Goal: Information Seeking & Learning: Learn about a topic

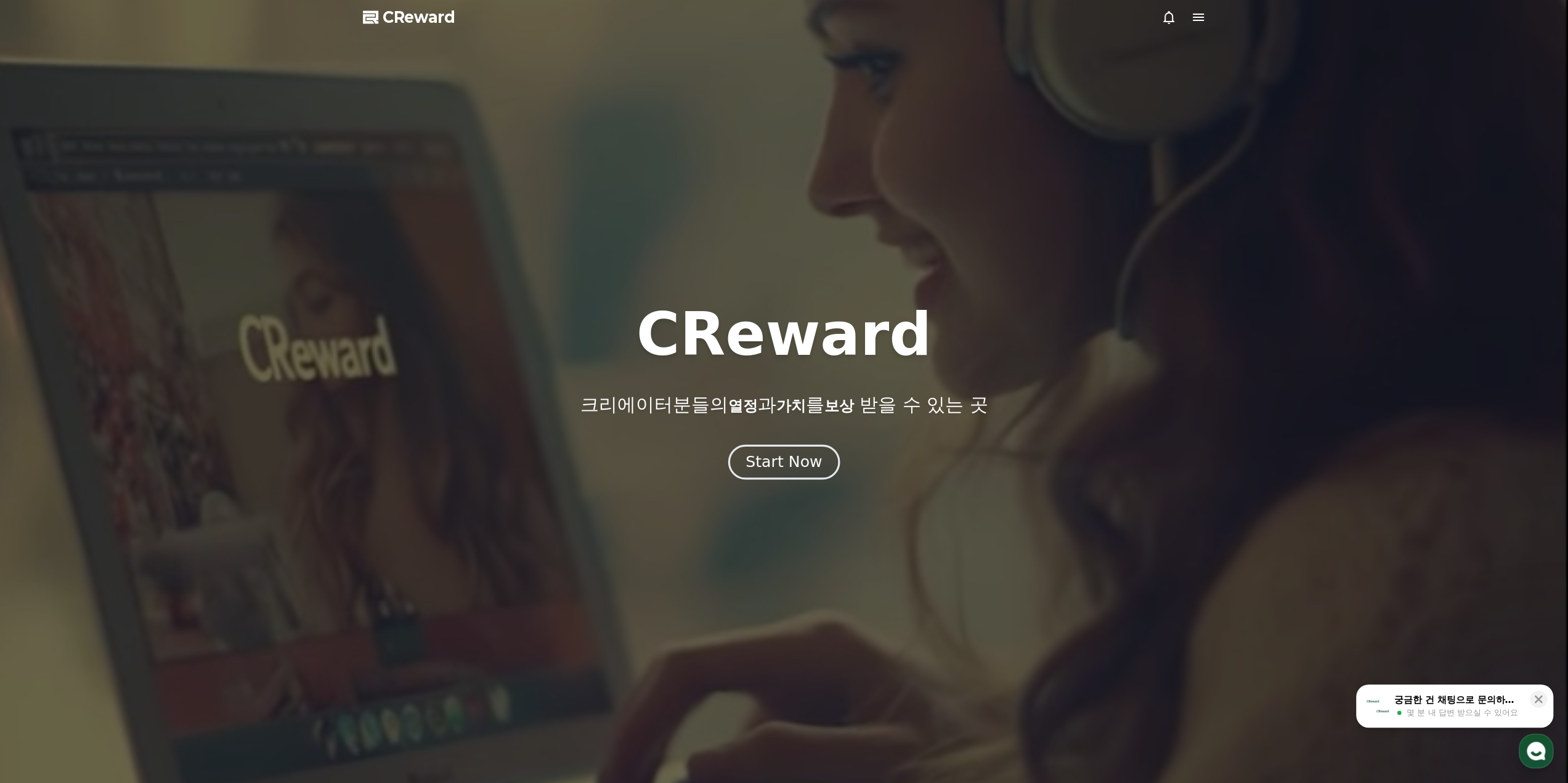
click at [790, 467] on div "Start Now" at bounding box center [784, 462] width 76 height 21
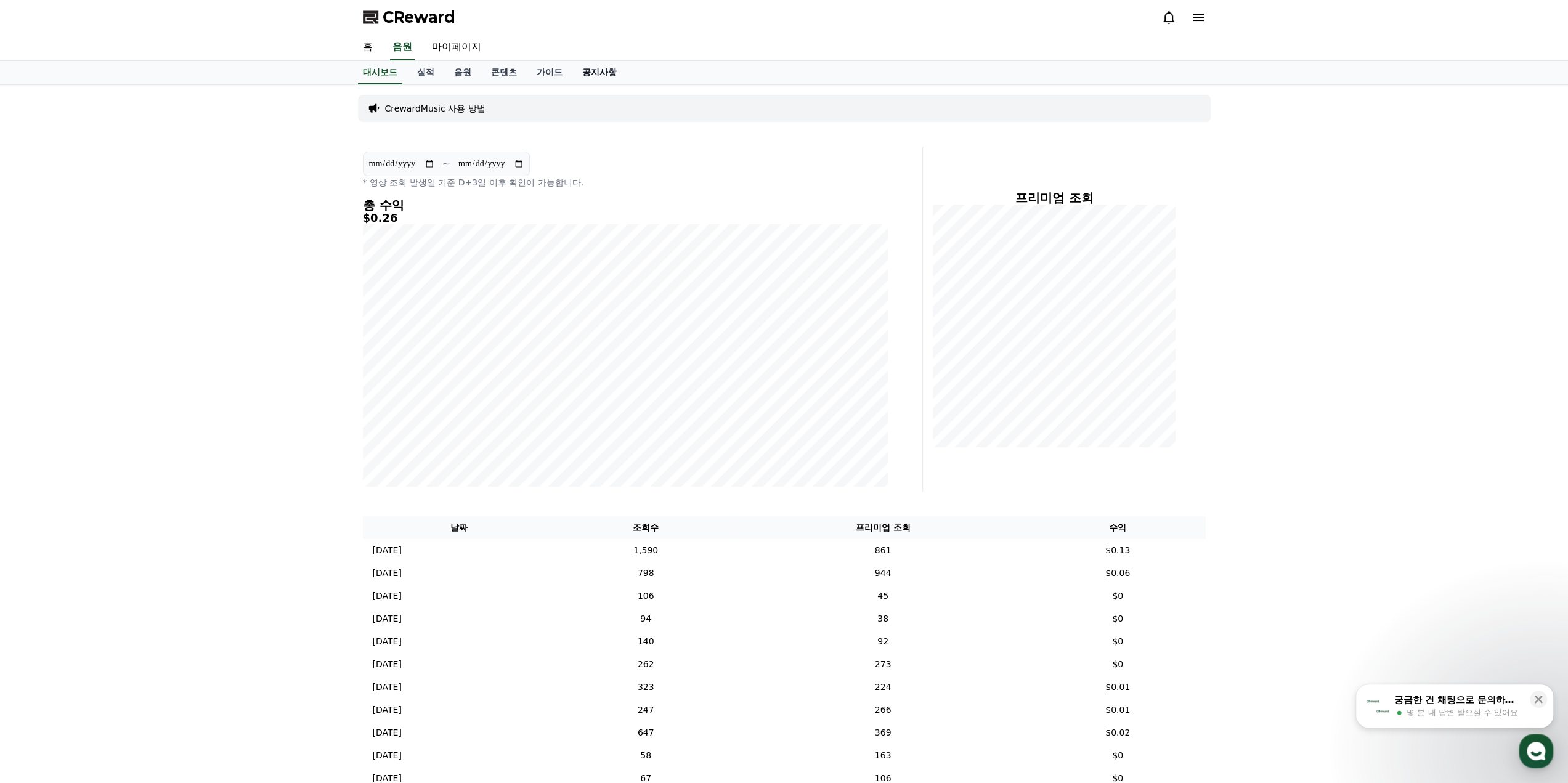
click at [578, 71] on link "공지사항" at bounding box center [599, 73] width 54 height 24
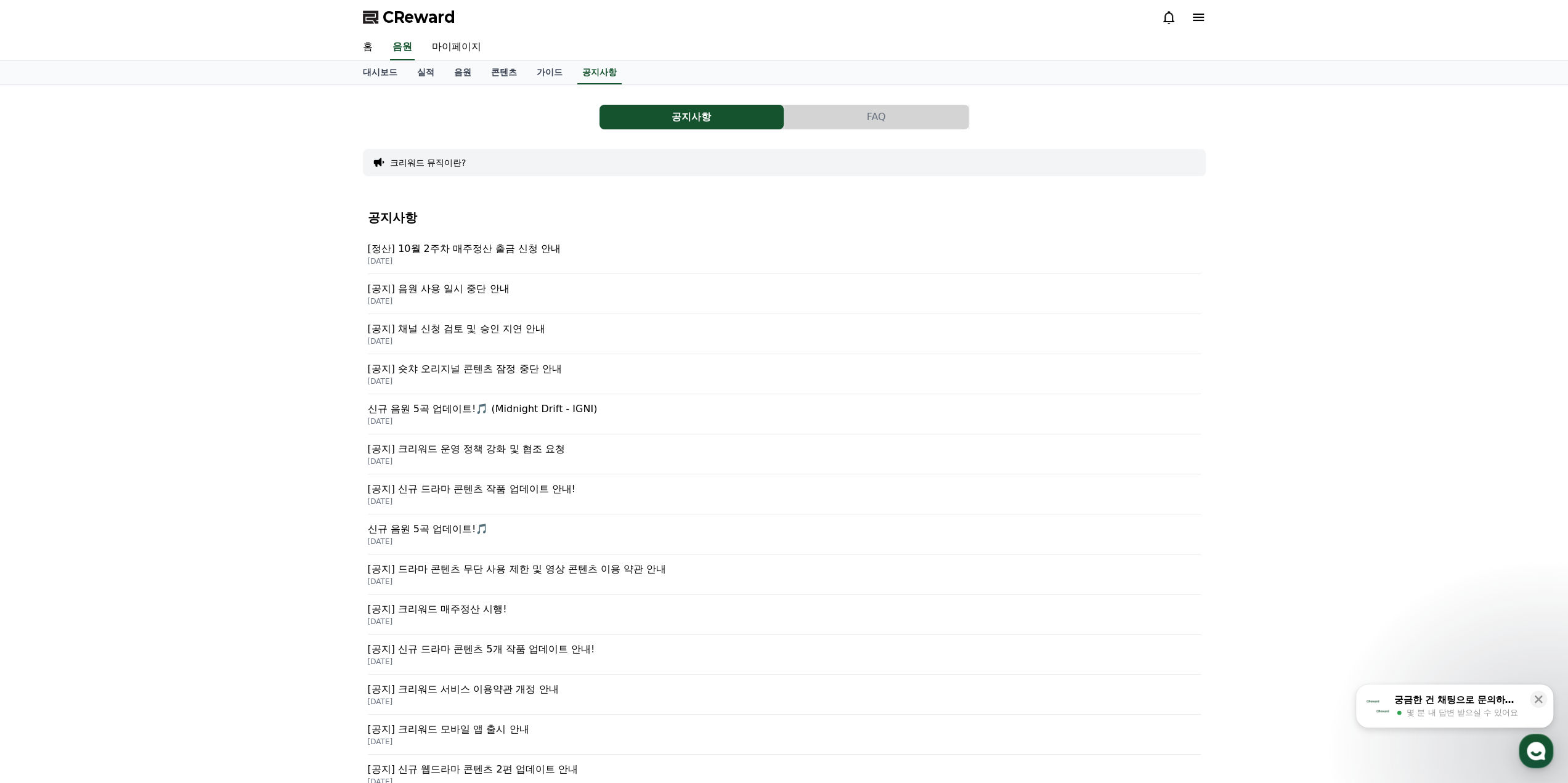
click at [475, 321] on p "[공지] 채널 신청 검토 및 승인 지연 안내" at bounding box center [784, 328] width 833 height 15
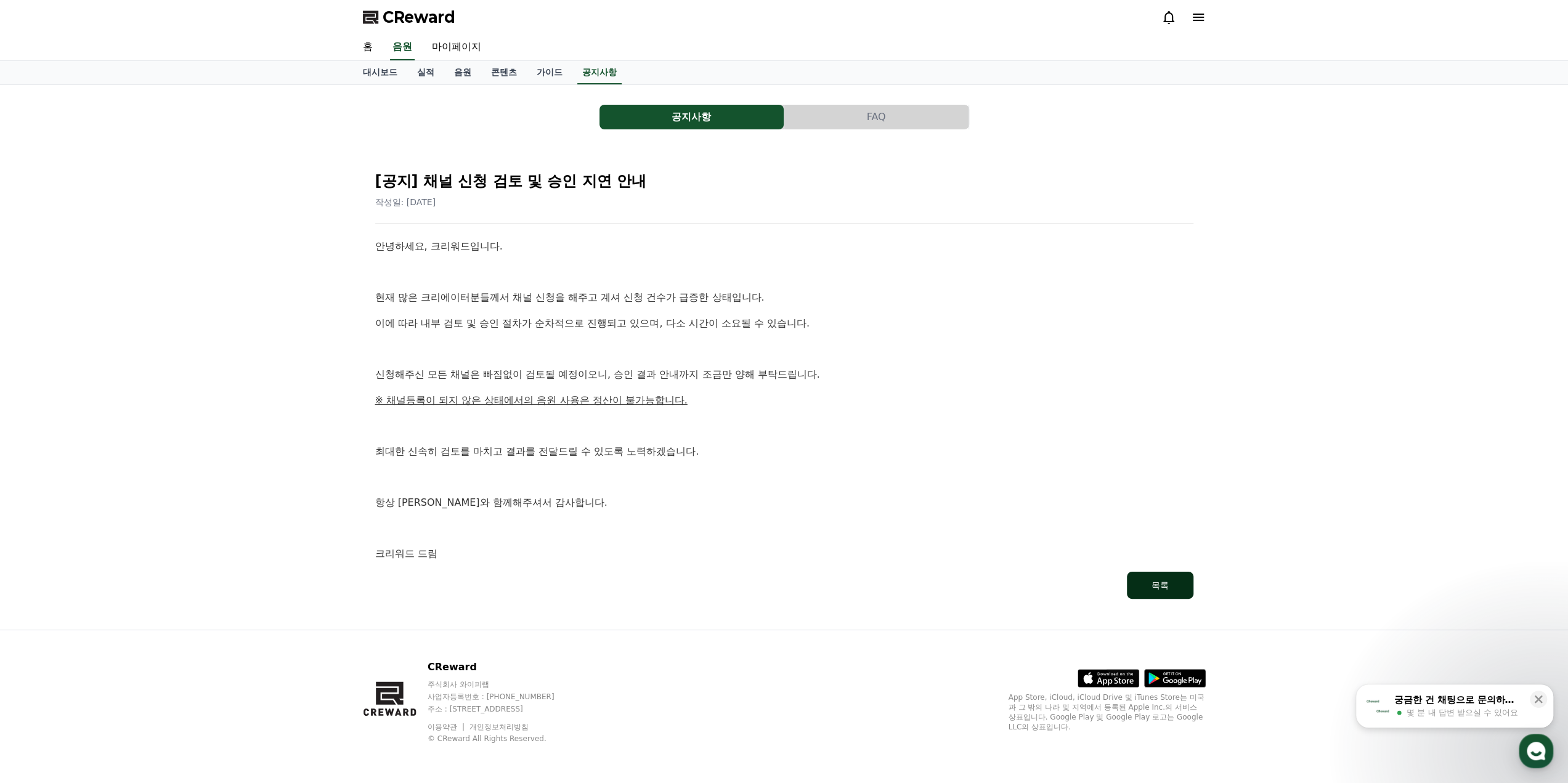
click at [1180, 593] on button "목록" at bounding box center [1160, 585] width 67 height 27
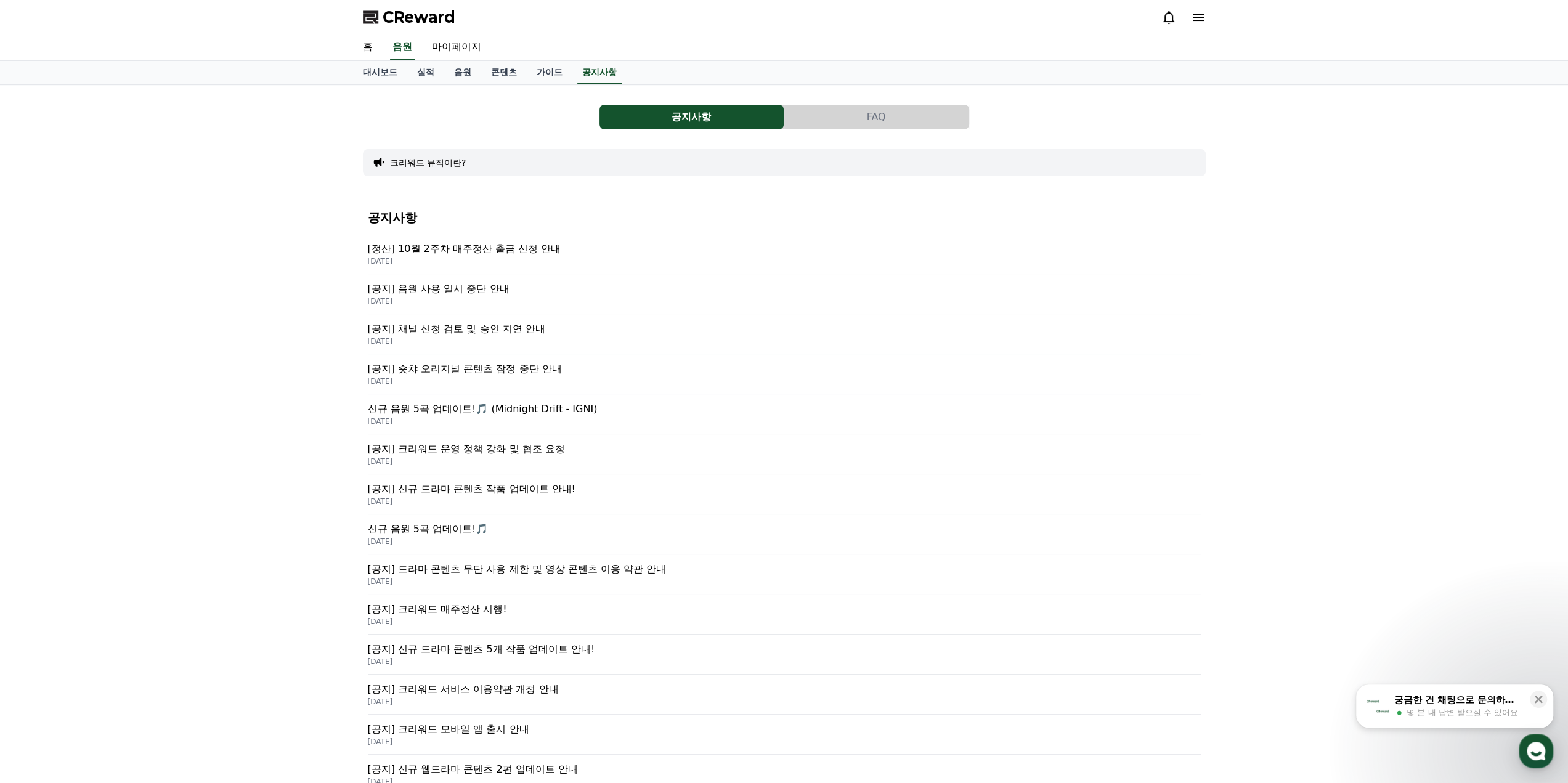
click at [440, 297] on p "[DATE]" at bounding box center [784, 301] width 833 height 10
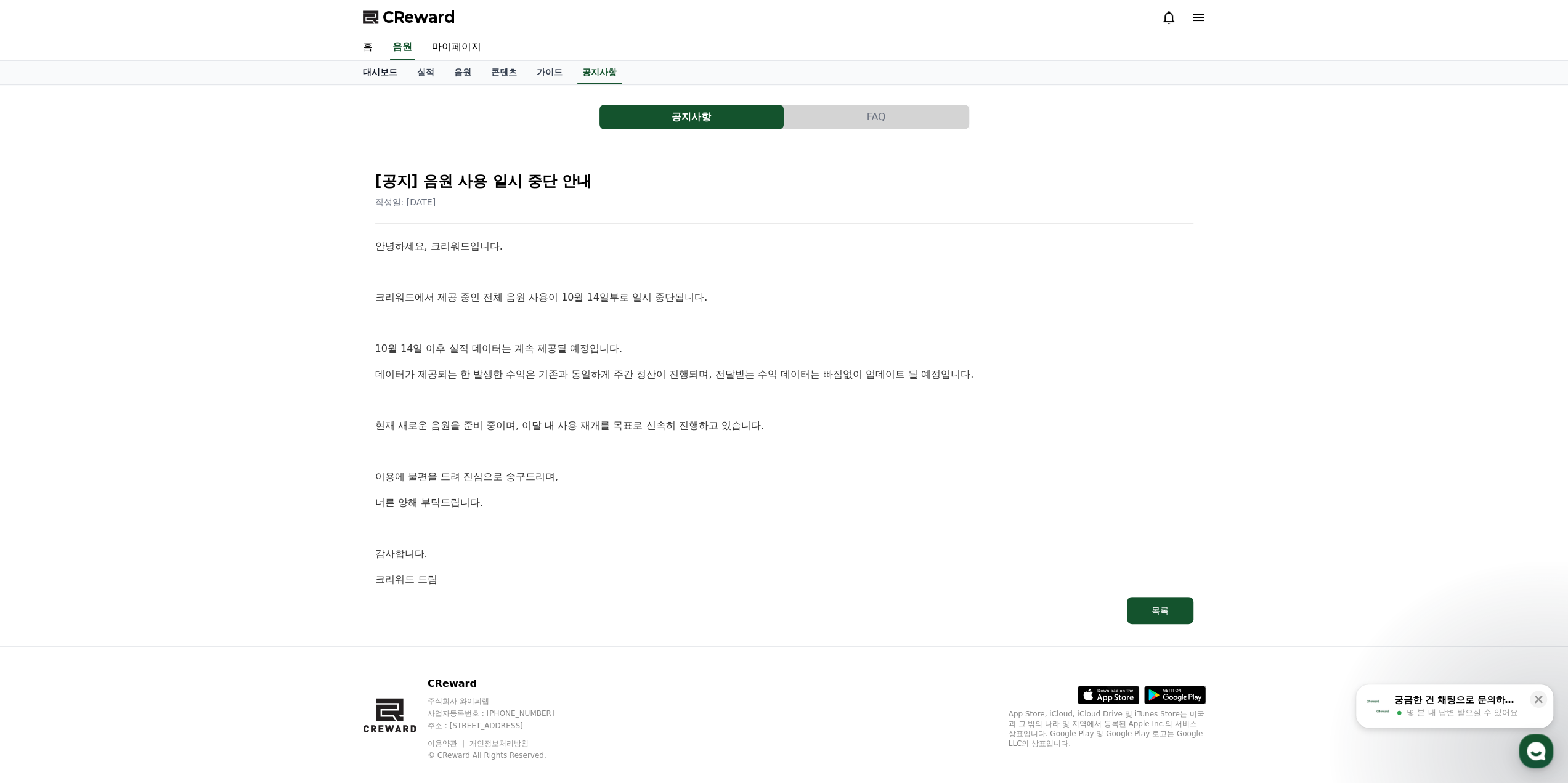
click at [396, 75] on link "대시보드" at bounding box center [379, 73] width 54 height 24
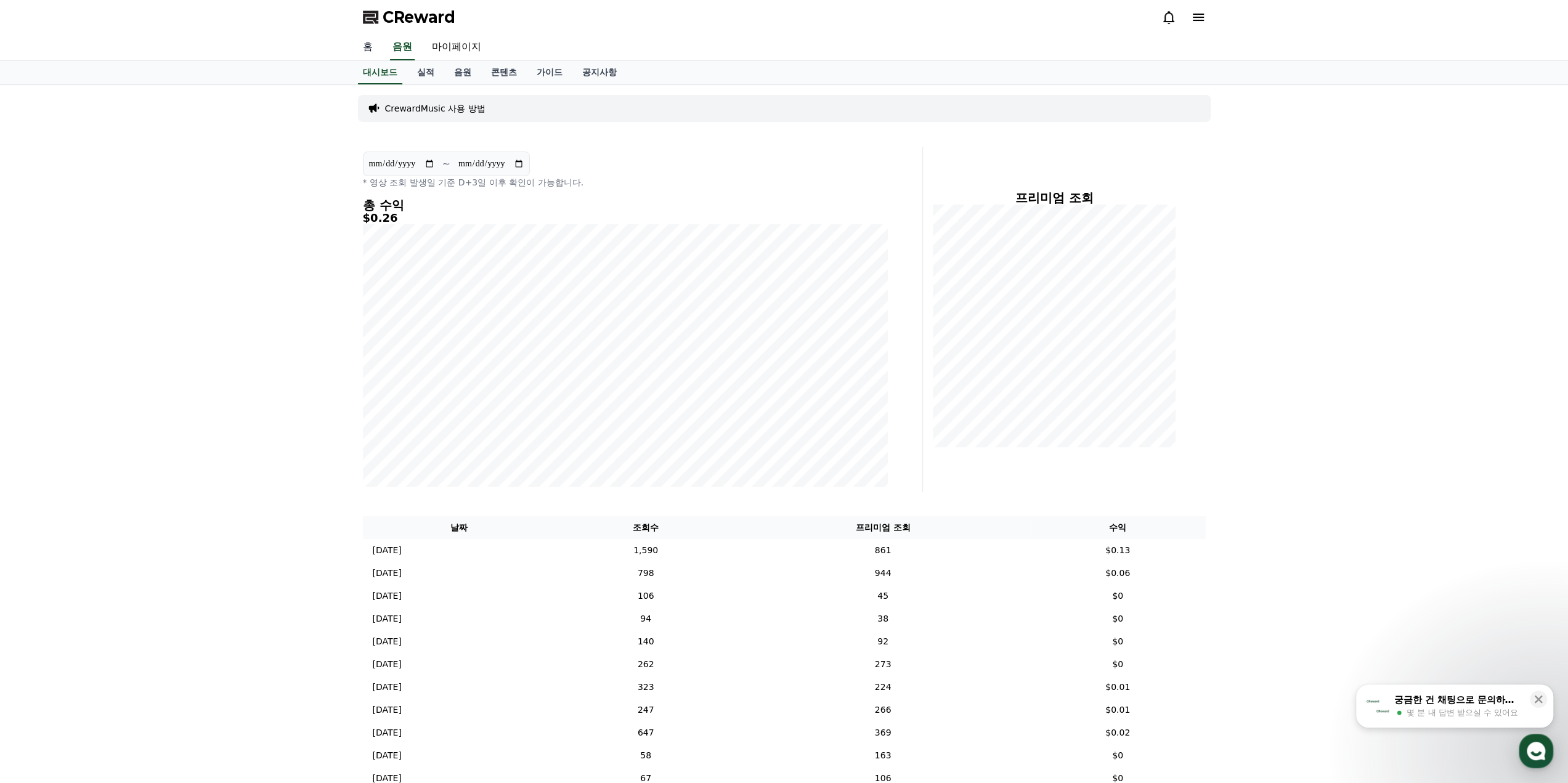
click at [363, 52] on link "홈" at bounding box center [368, 47] width 29 height 25
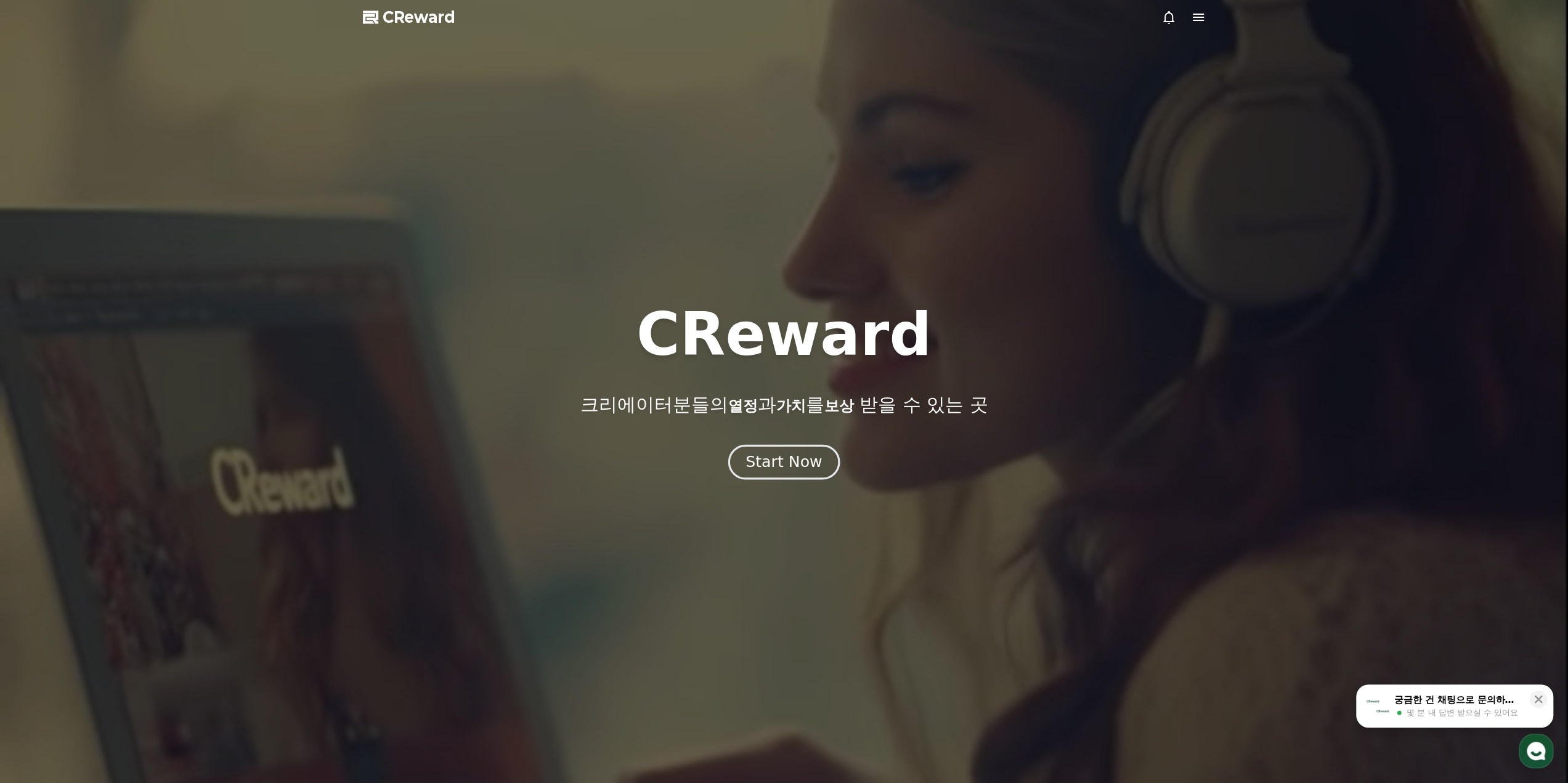
click at [785, 450] on button "Start Now" at bounding box center [784, 462] width 112 height 35
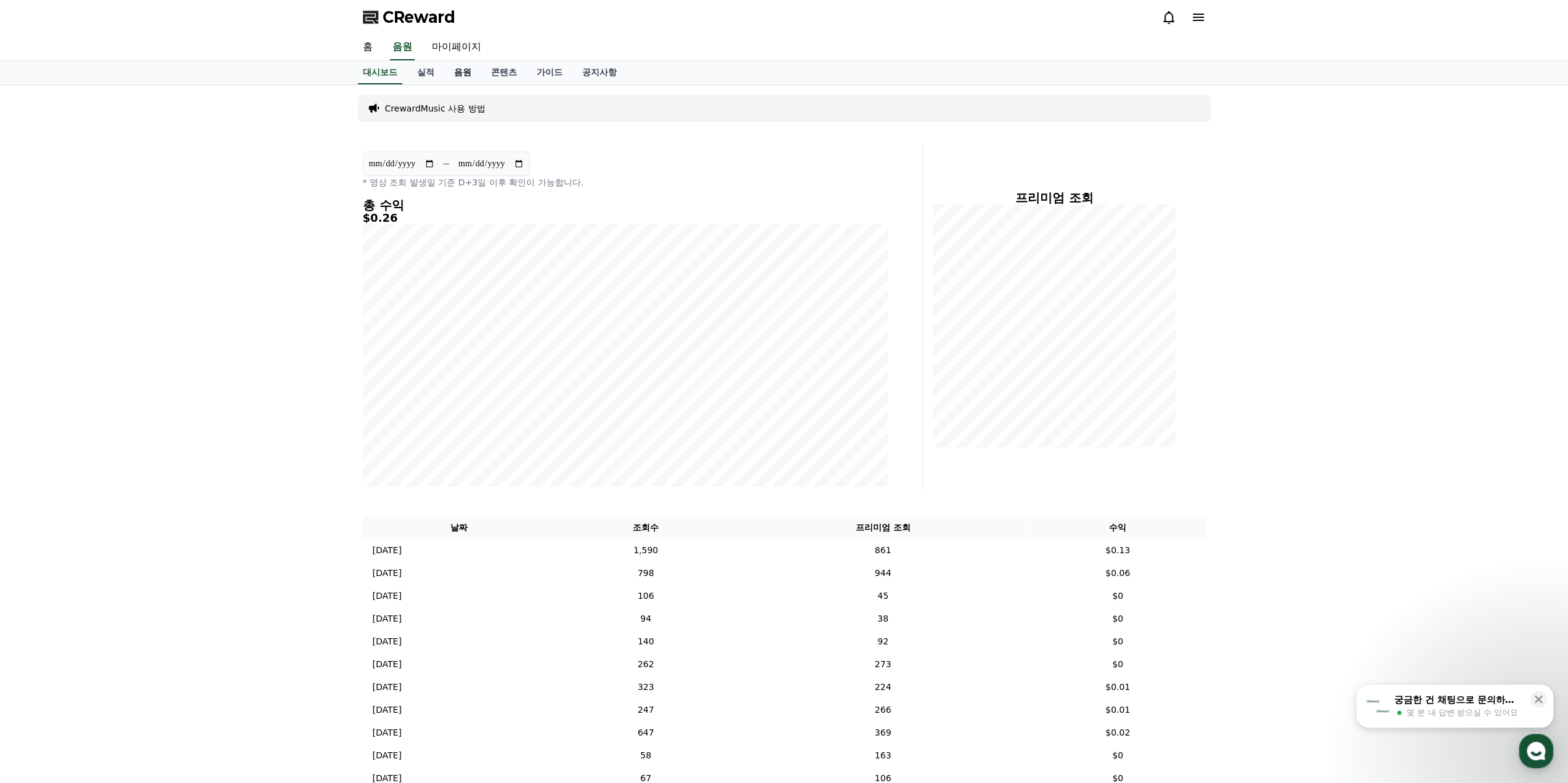
click at [465, 73] on link "음원" at bounding box center [463, 73] width 37 height 24
